Goal: Task Accomplishment & Management: Use online tool/utility

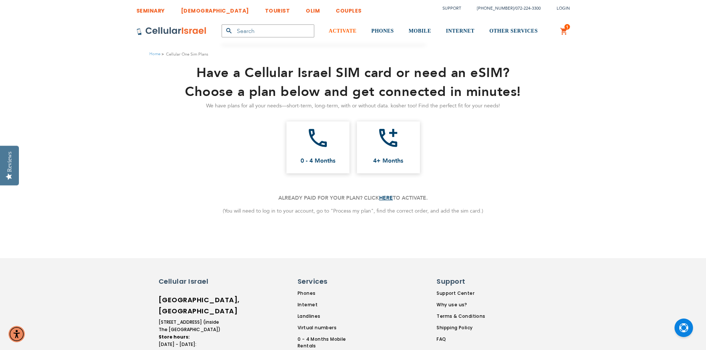
click at [331, 30] on span "ACTIVATE" at bounding box center [343, 31] width 28 height 6
